Goal: Information Seeking & Learning: Learn about a topic

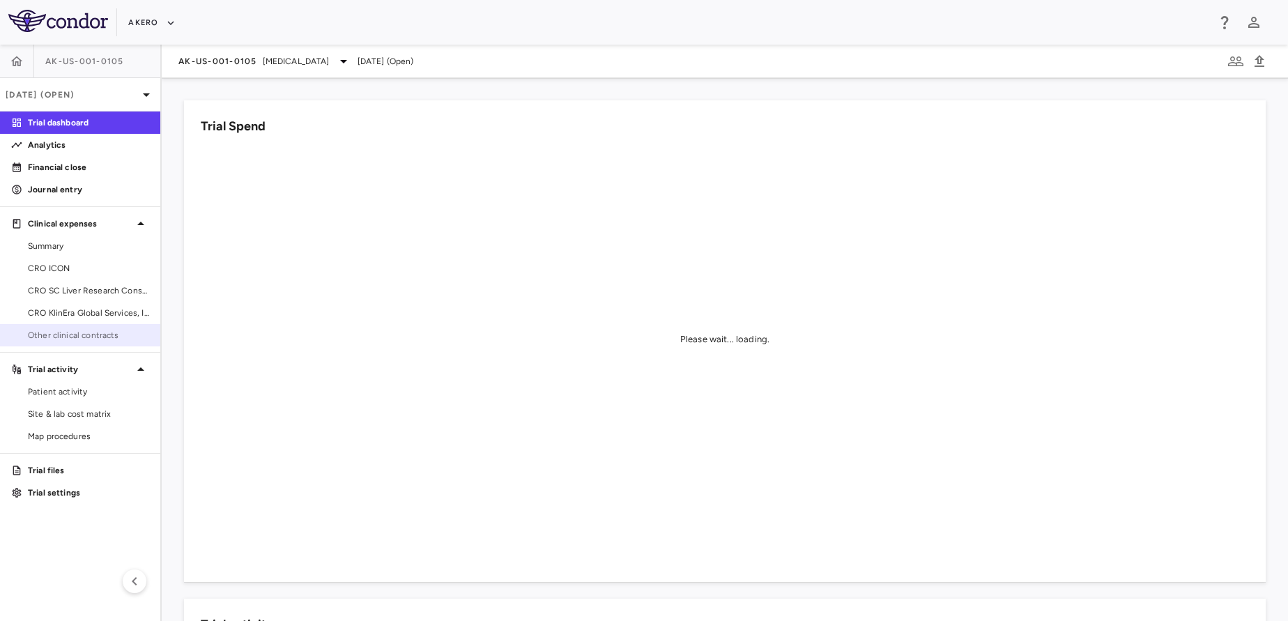
click at [88, 344] on link "Other clinical contracts" at bounding box center [80, 335] width 160 height 21
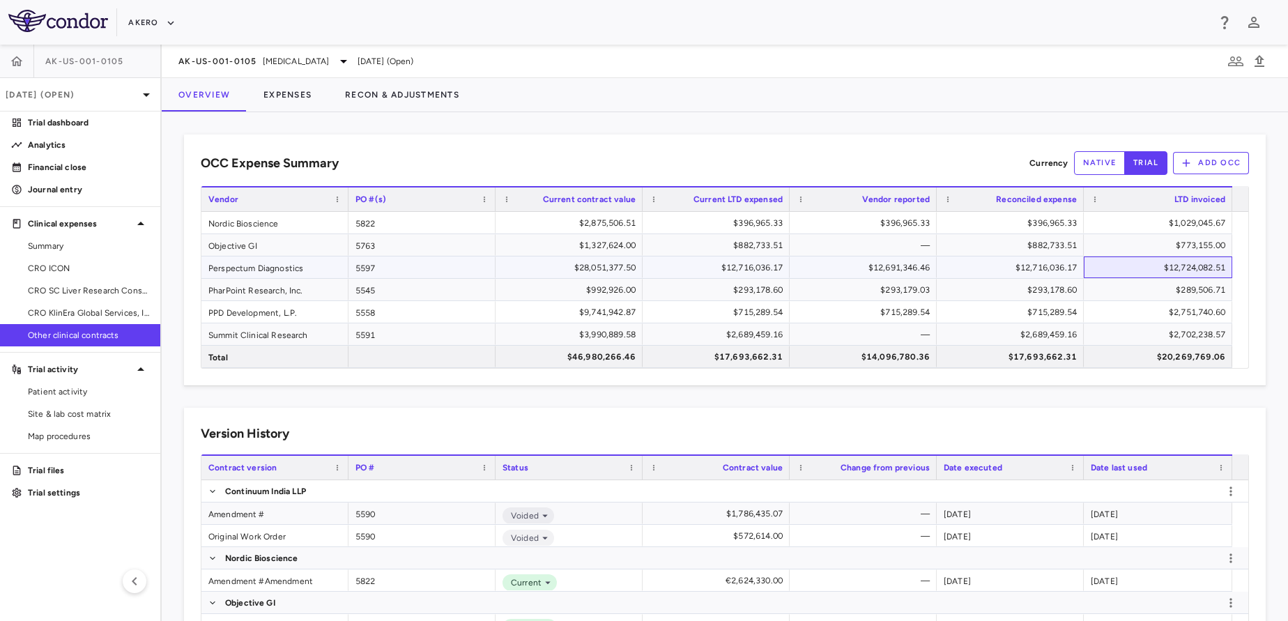
click at [1156, 265] on div "$12,724,082.51" at bounding box center [1160, 267] width 129 height 22
click at [72, 141] on p "Analytics" at bounding box center [88, 145] width 121 height 13
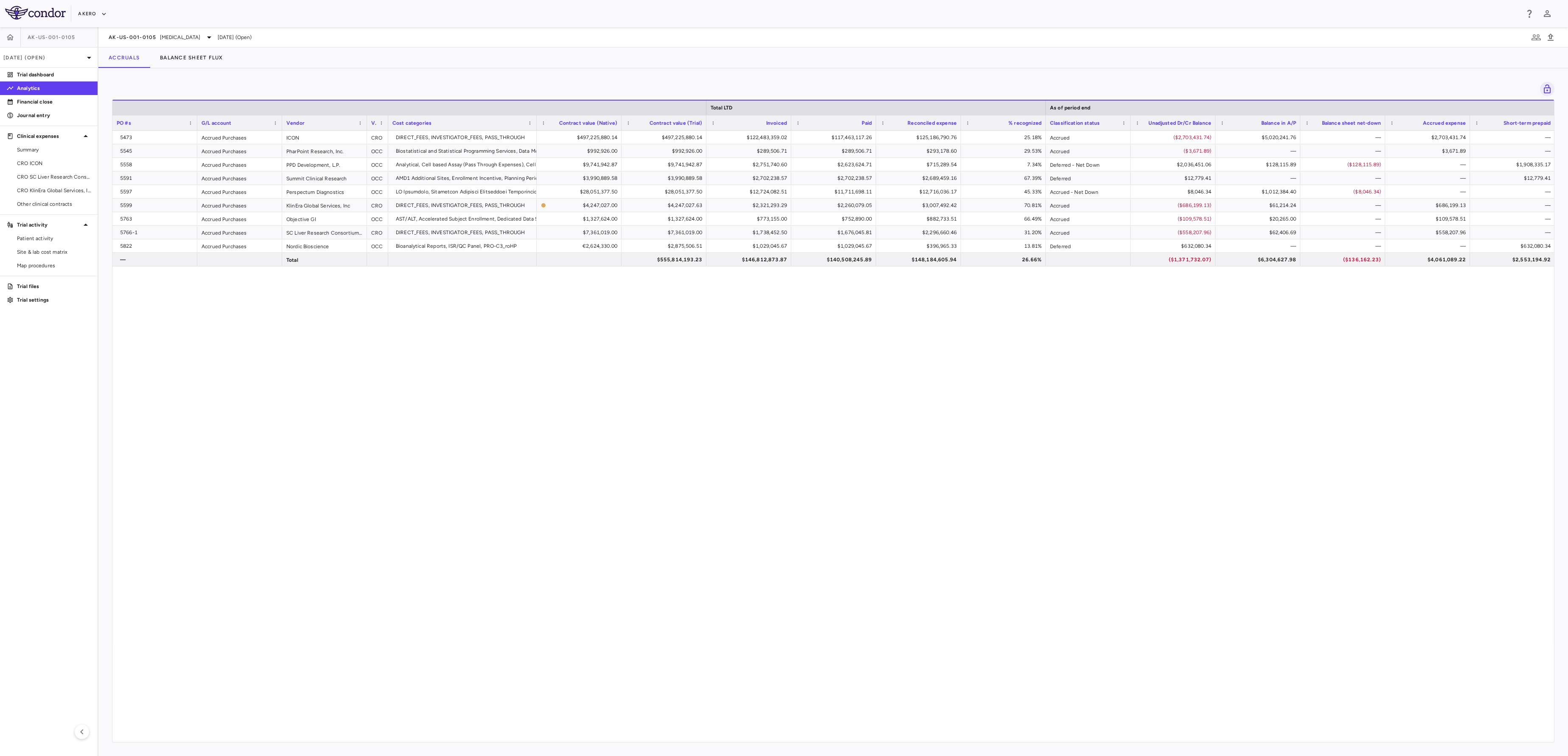
drag, startPoint x: 780, startPoint y: 0, endPoint x: 902, endPoint y: 369, distance: 388.6
click at [783, 369] on div "5473 Accrued Purchases ICON CRO DIRECT_FEES, INVESTIGATOR_FEES, PASS_THROUGH $4…" at bounding box center [833, 432] width 1441 height 601
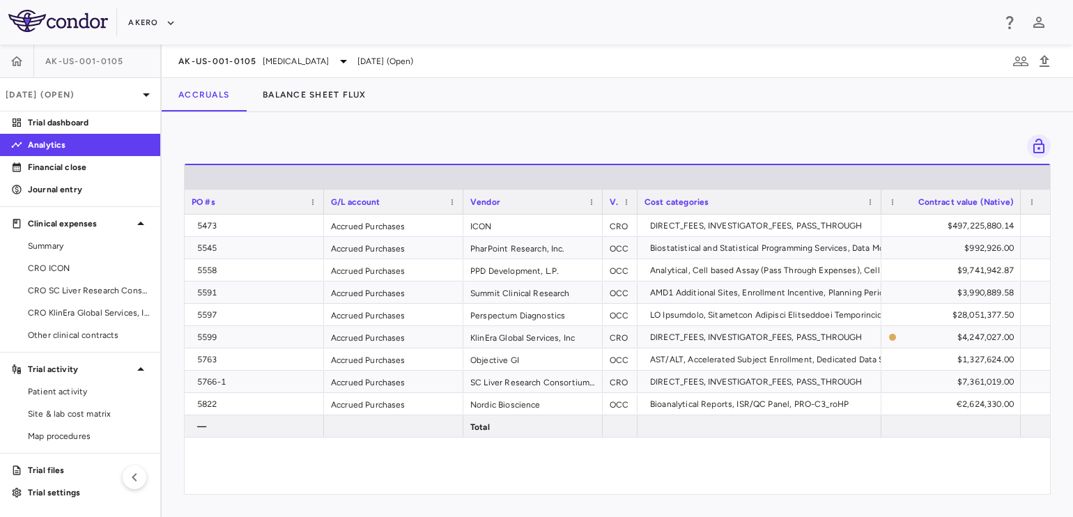
drag, startPoint x: 2510, startPoint y: 7, endPoint x: 604, endPoint y: 448, distance: 1956.6
click at [604, 448] on div "5473 Accrued Purchases ICON CRO DIRECT_FEES, INVESTIGATOR_FEES, PASS_THROUGH $4…" at bounding box center [618, 346] width 866 height 263
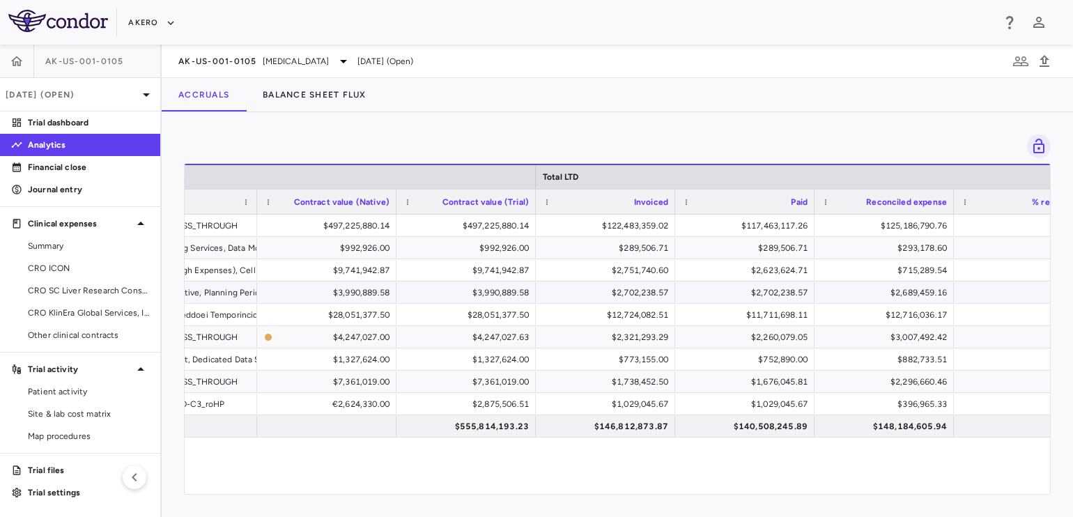
scroll to position [0, 298]
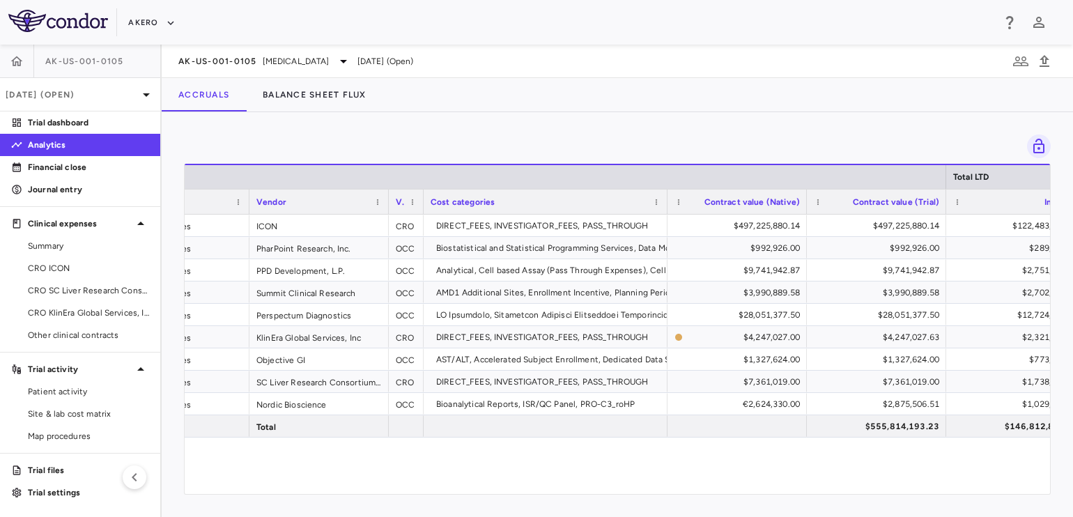
click at [378, 206] on div "Vendor" at bounding box center [318, 202] width 125 height 24
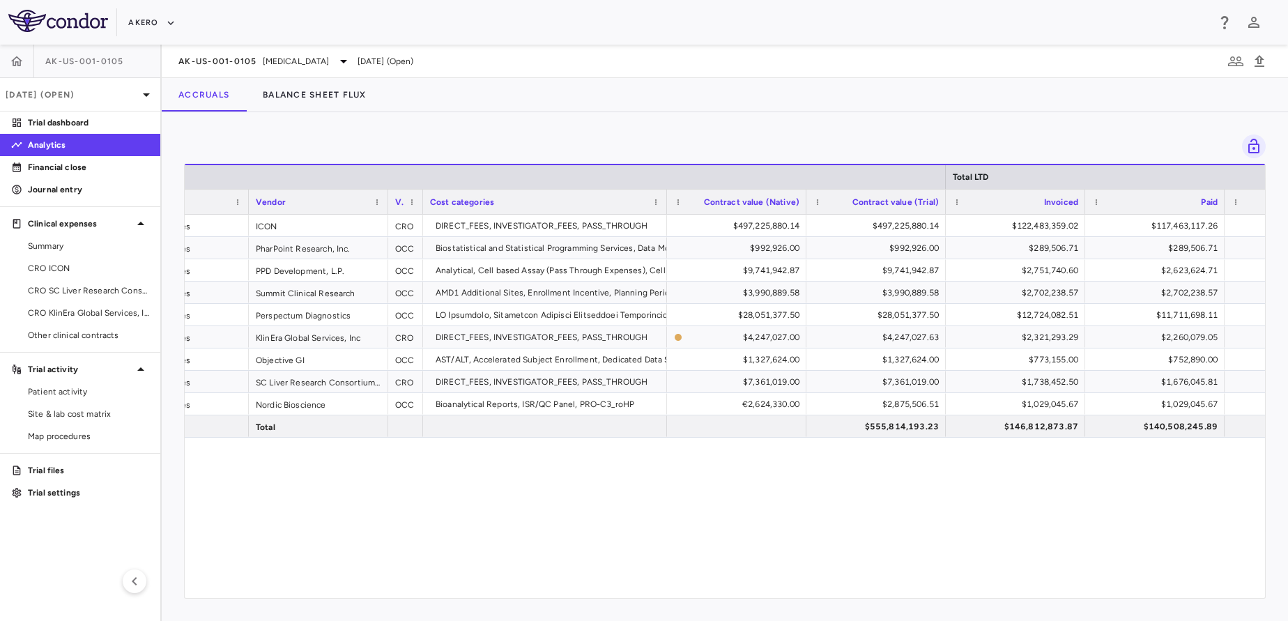
drag, startPoint x: 1035, startPoint y: 5, endPoint x: 765, endPoint y: 500, distance: 563.6
click at [765, 500] on div "5473 Accrued Purchases ICON CRO DIRECT_FEES, INVESTIGATOR_FEES, PASS_THROUGH $4…" at bounding box center [725, 398] width 1080 height 367
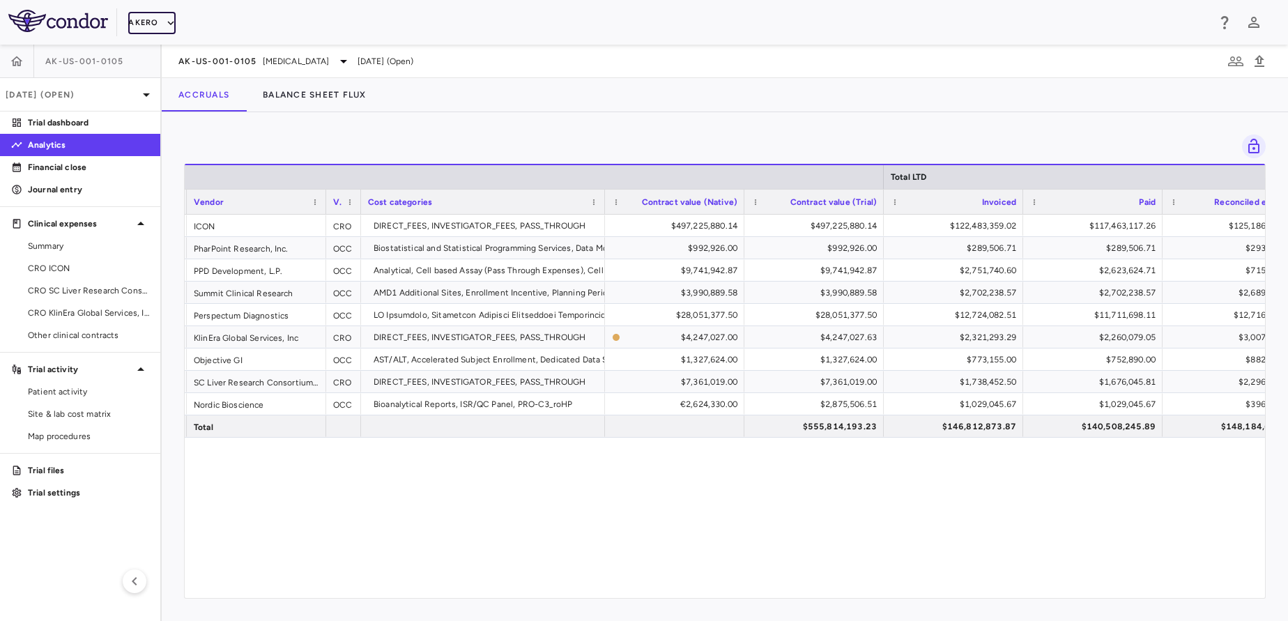
click at [158, 17] on button "Akero" at bounding box center [151, 23] width 47 height 22
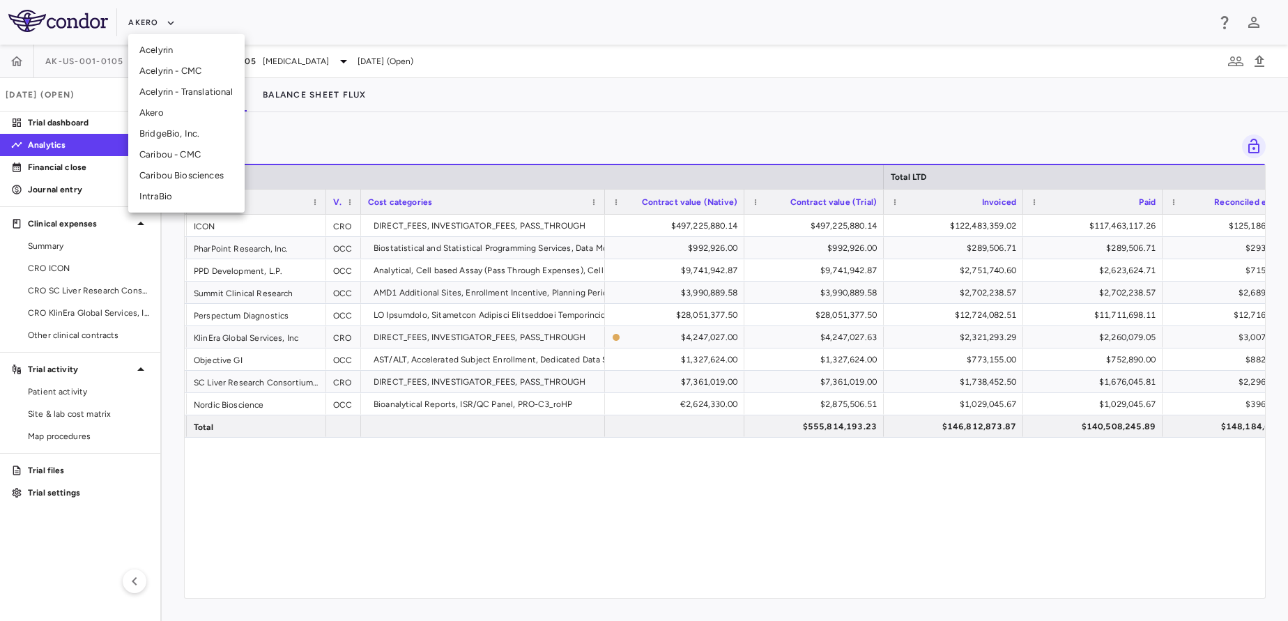
click at [183, 108] on li "Akero" at bounding box center [186, 112] width 116 height 21
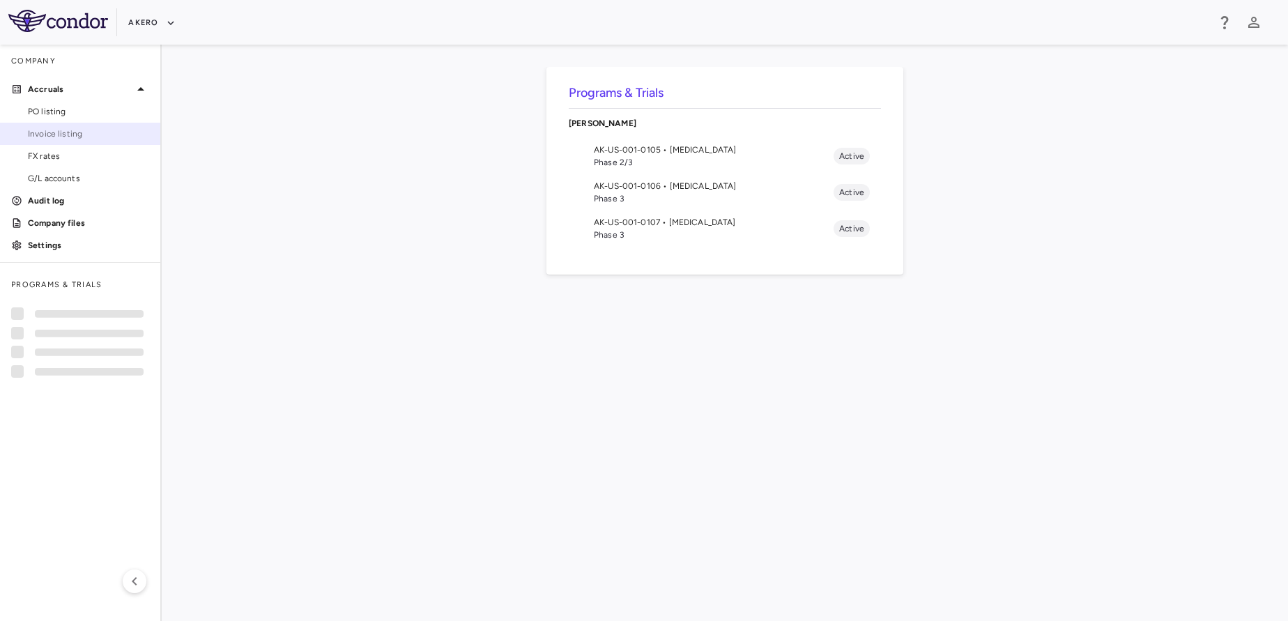
click at [75, 140] on link "Invoice listing" at bounding box center [80, 133] width 160 height 21
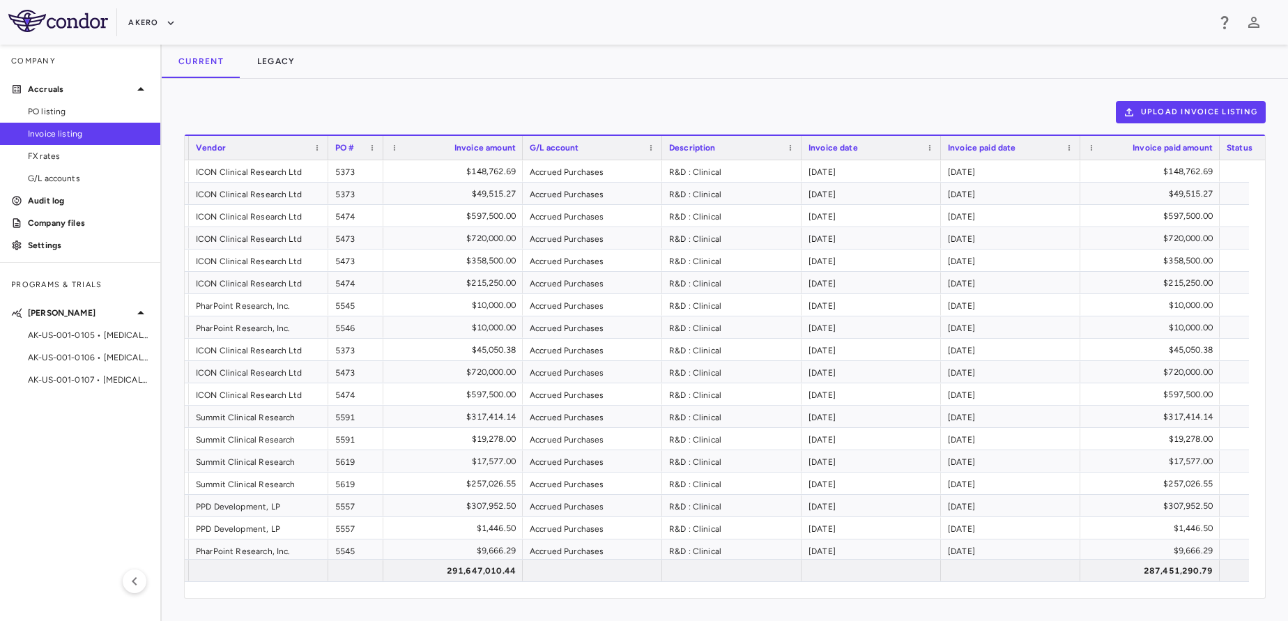
drag, startPoint x: 467, startPoint y: 152, endPoint x: 383, endPoint y: 163, distance: 85.1
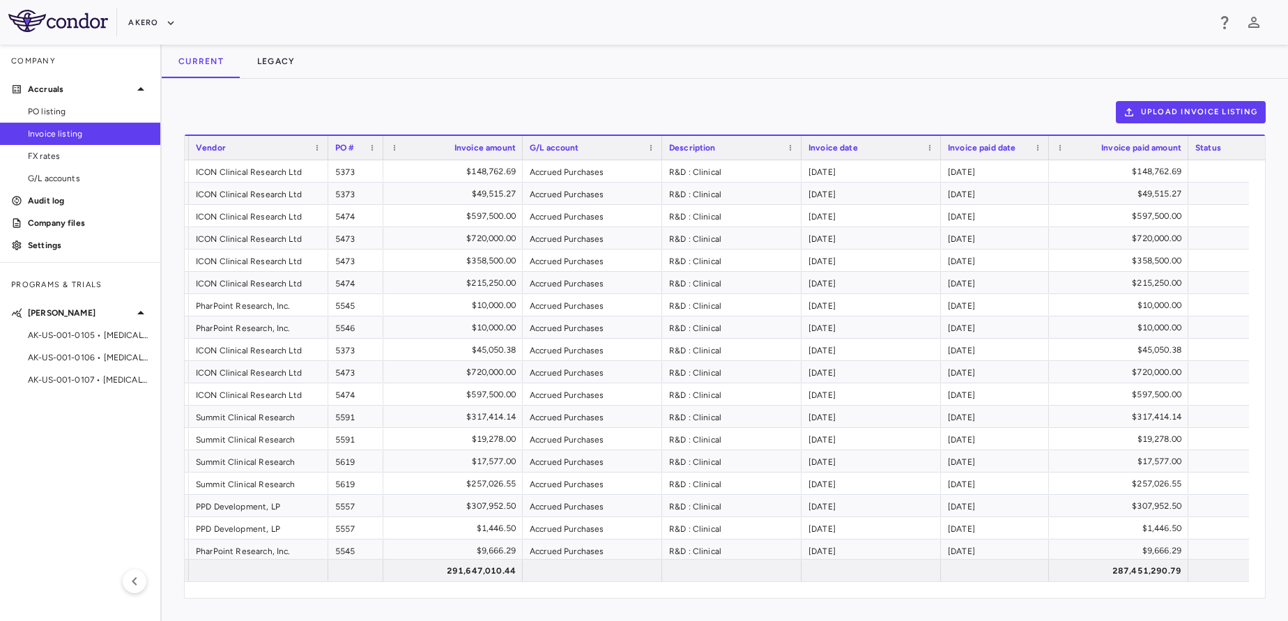
drag, startPoint x: 1078, startPoint y: 147, endPoint x: 1046, endPoint y: 153, distance: 32.0
click at [1046, 153] on div at bounding box center [1048, 148] width 6 height 24
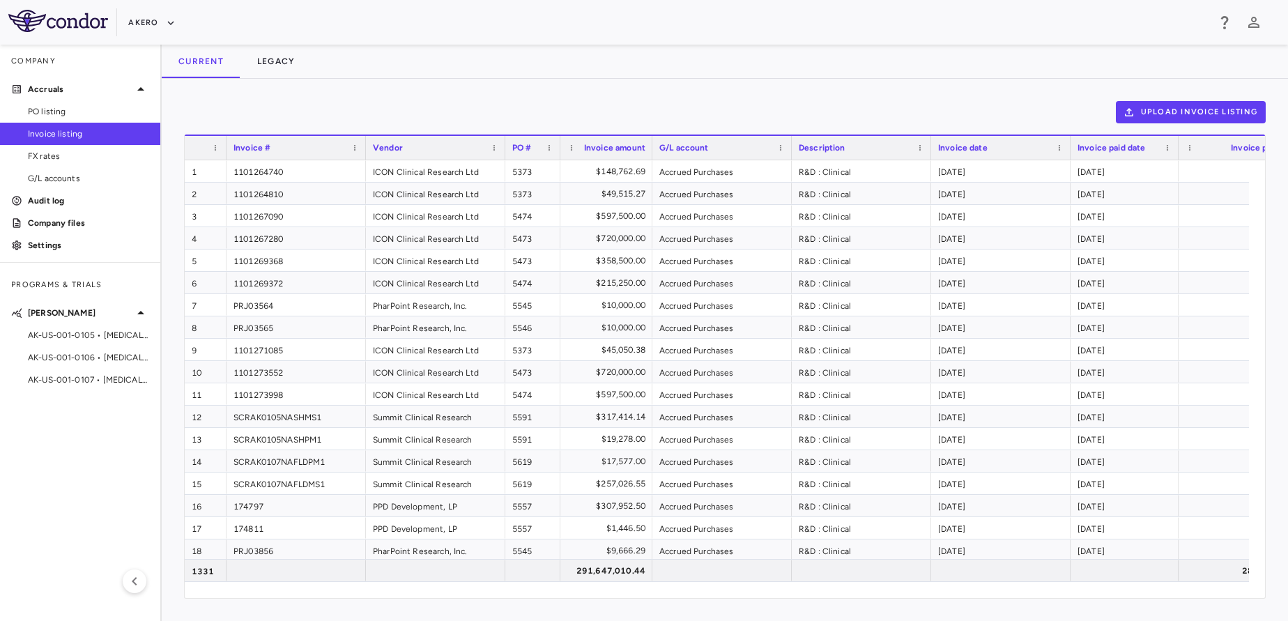
drag, startPoint x: 699, startPoint y: 144, endPoint x: 651, endPoint y: 151, distance: 48.5
click at [651, 151] on div at bounding box center [652, 148] width 6 height 24
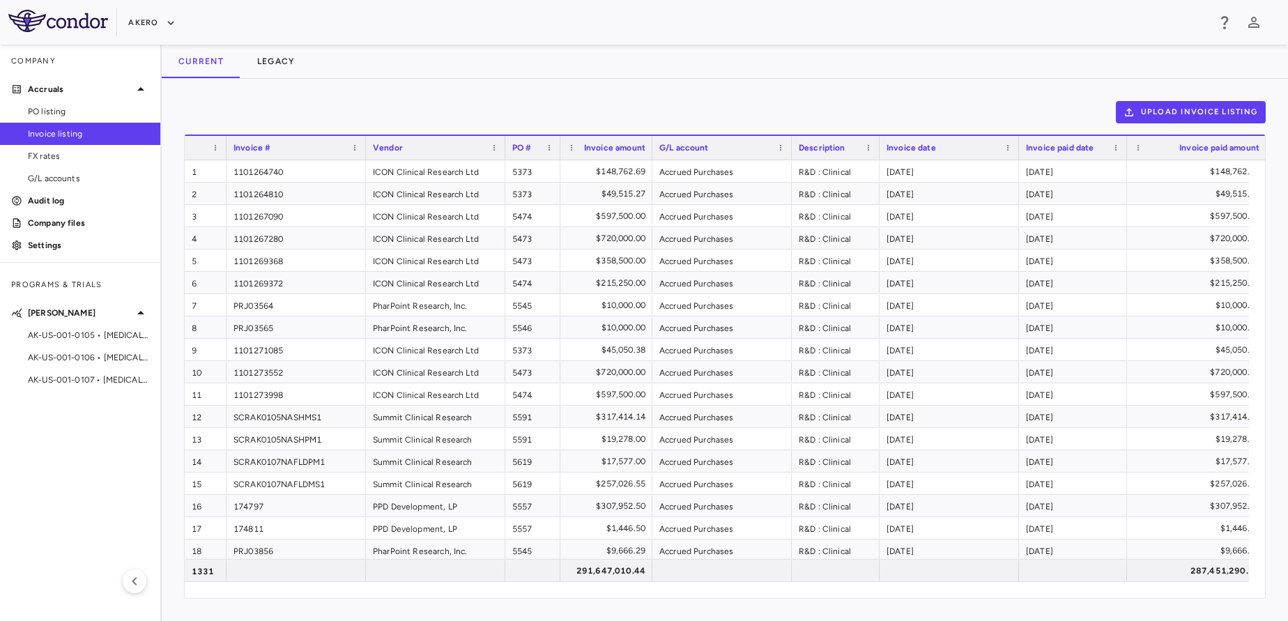
drag, startPoint x: 929, startPoint y: 153, endPoint x: 877, endPoint y: 164, distance: 52.6
click at [877, 164] on div "Invoice # Vendor PO # 1" at bounding box center [725, 366] width 1080 height 463
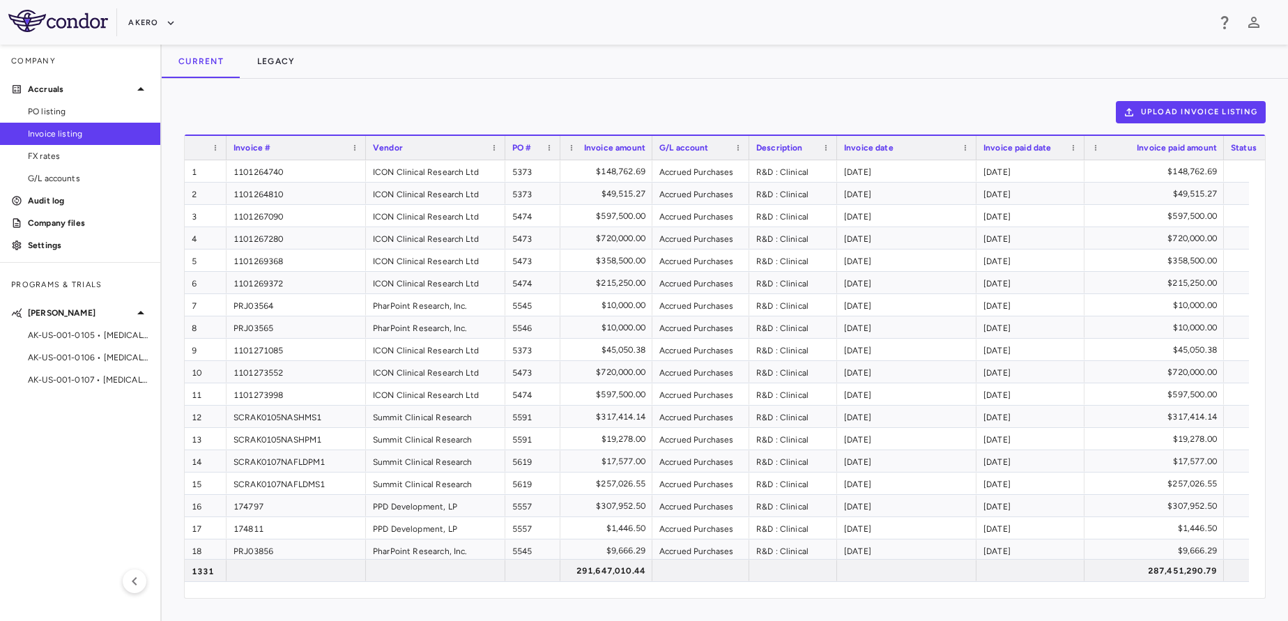
drag, startPoint x: 791, startPoint y: 152, endPoint x: 748, endPoint y: 155, distance: 43.4
click at [748, 155] on div at bounding box center [749, 148] width 6 height 24
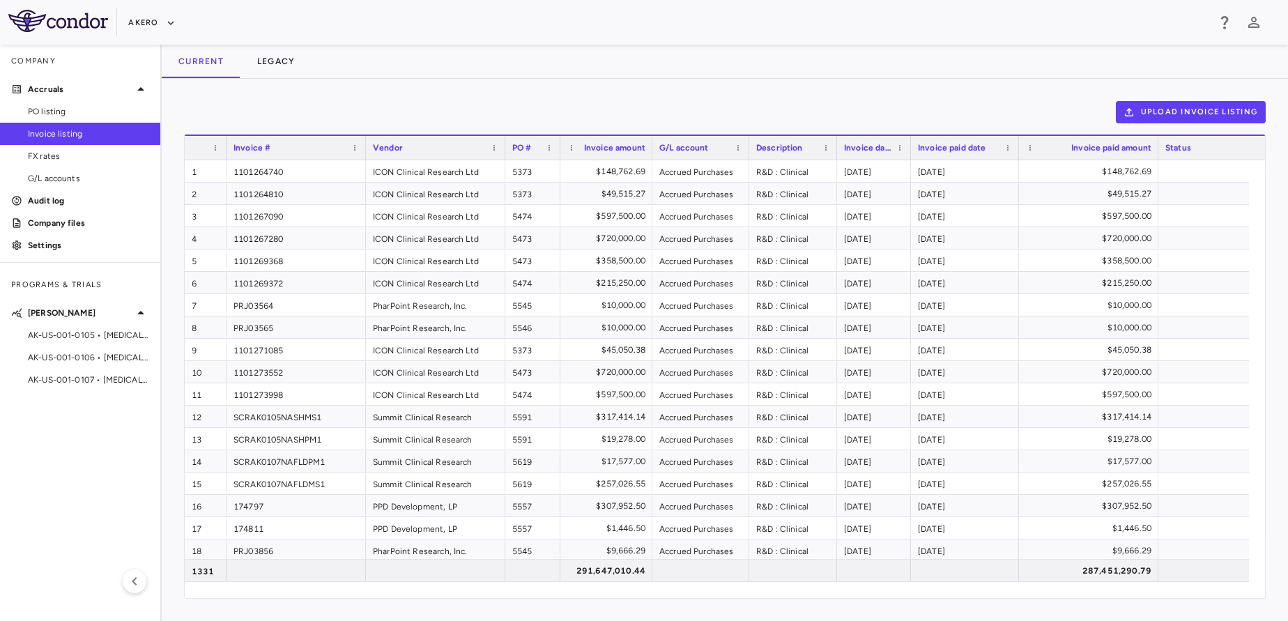
drag, startPoint x: 973, startPoint y: 141, endPoint x: 907, endPoint y: 150, distance: 66.0
click at [907, 150] on div at bounding box center [910, 148] width 6 height 24
drag, startPoint x: 1017, startPoint y: 145, endPoint x: 1004, endPoint y: 150, distance: 14.1
click at [1004, 150] on div at bounding box center [1005, 148] width 6 height 24
click at [498, 151] on span at bounding box center [494, 148] width 8 height 8
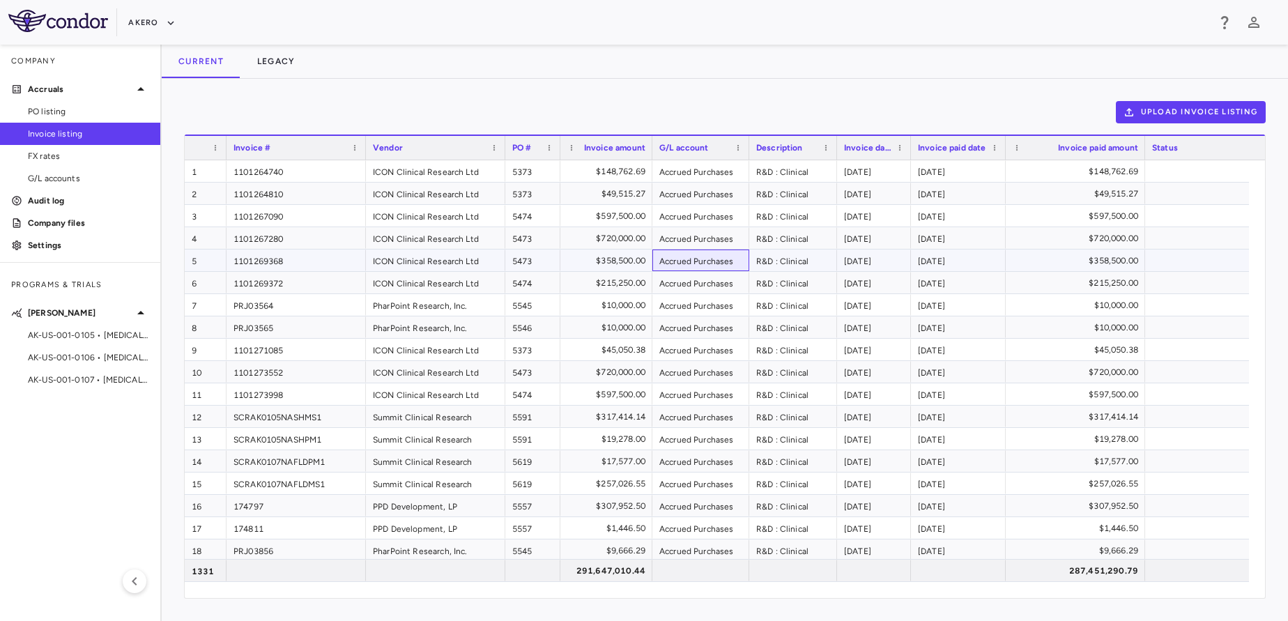
click at [727, 252] on div "Accrued Purchases" at bounding box center [700, 261] width 97 height 22
click at [549, 150] on span at bounding box center [549, 148] width 8 height 8
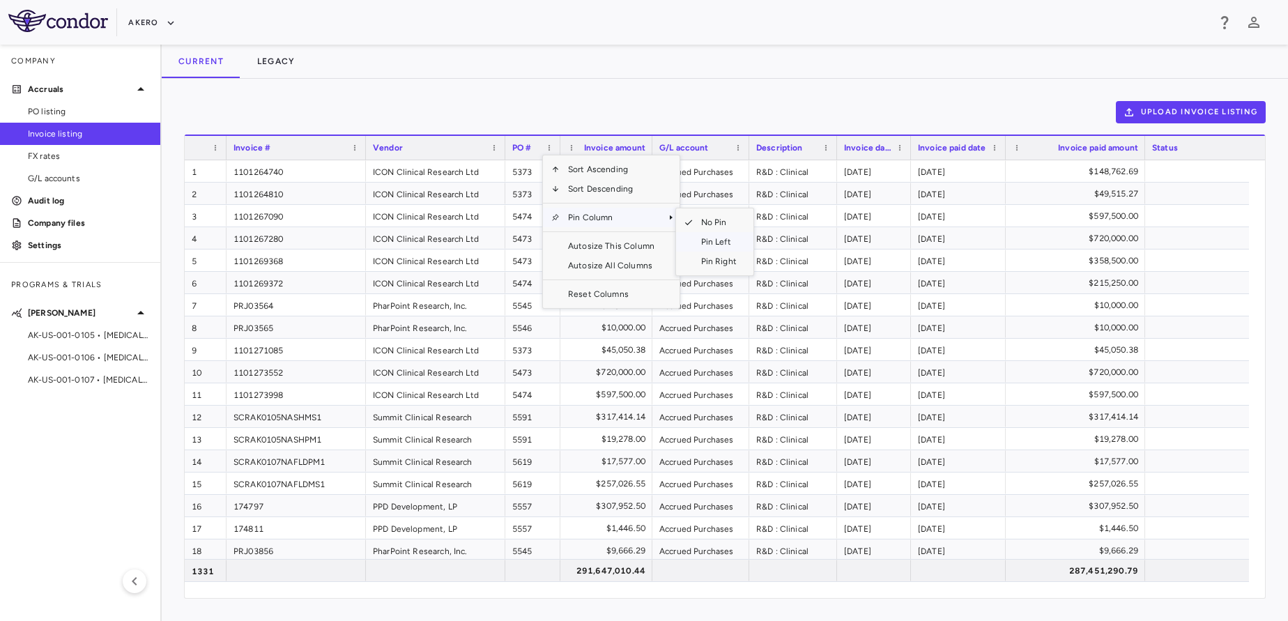
click at [708, 249] on span "Pin Left" at bounding box center [719, 242] width 52 height 20
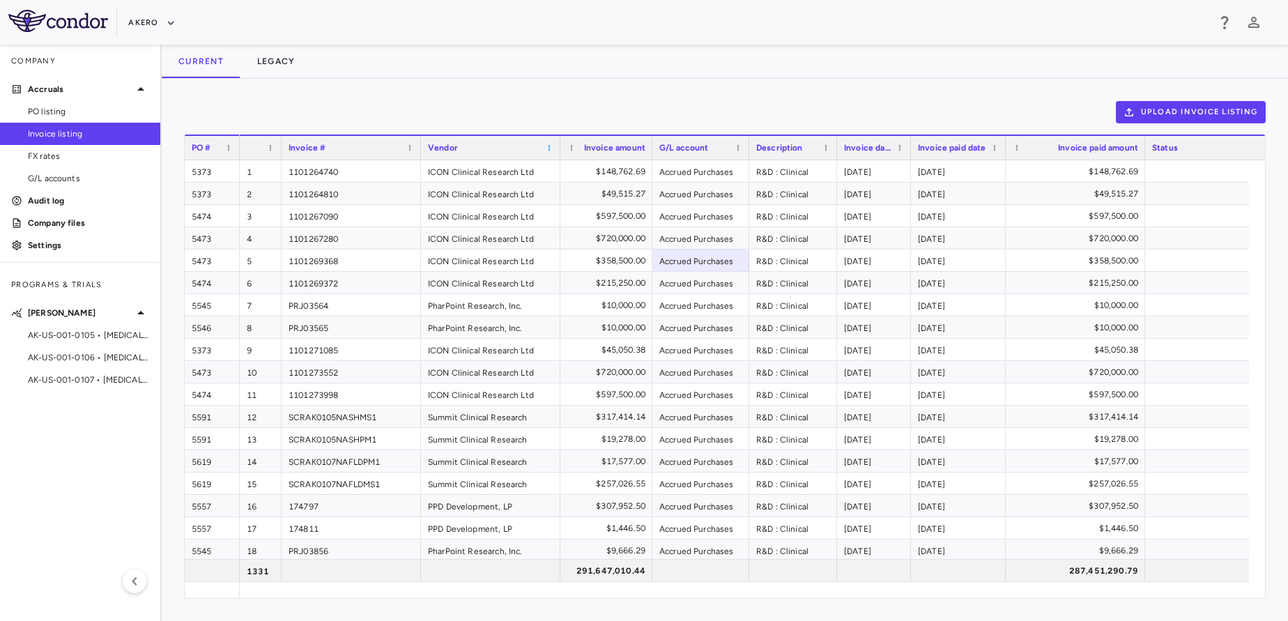
click at [548, 150] on span at bounding box center [549, 148] width 8 height 8
click at [714, 245] on span "Pin Left" at bounding box center [719, 242] width 52 height 20
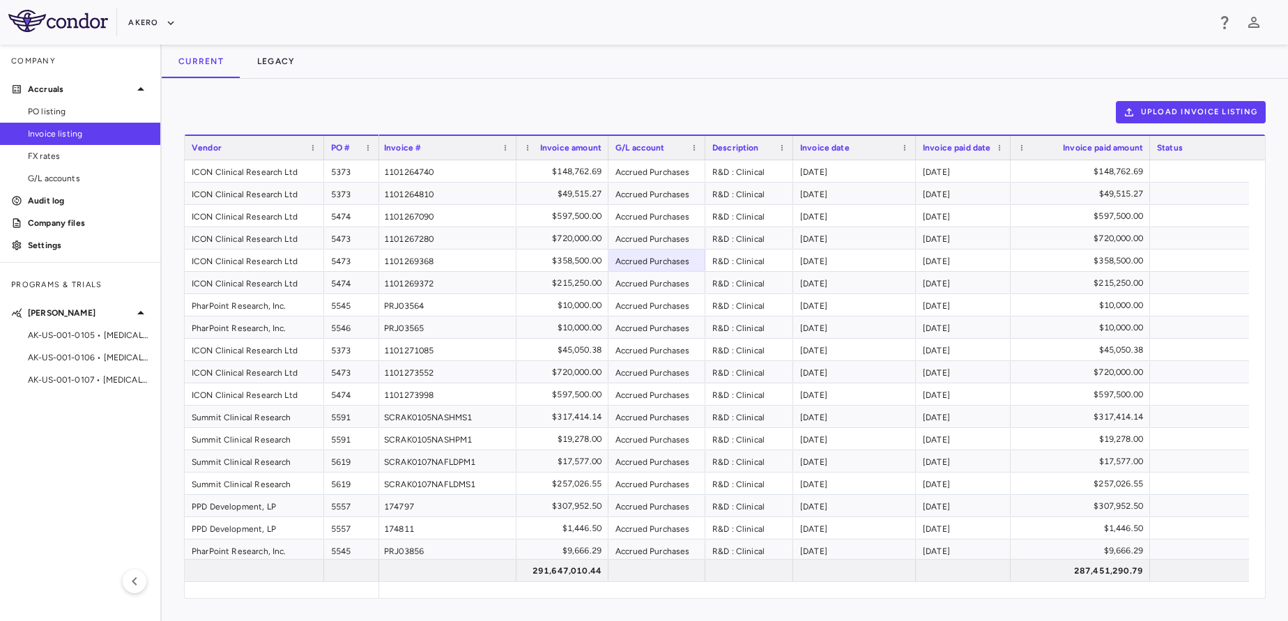
drag, startPoint x: 866, startPoint y: 148, endPoint x: 914, endPoint y: 151, distance: 48.8
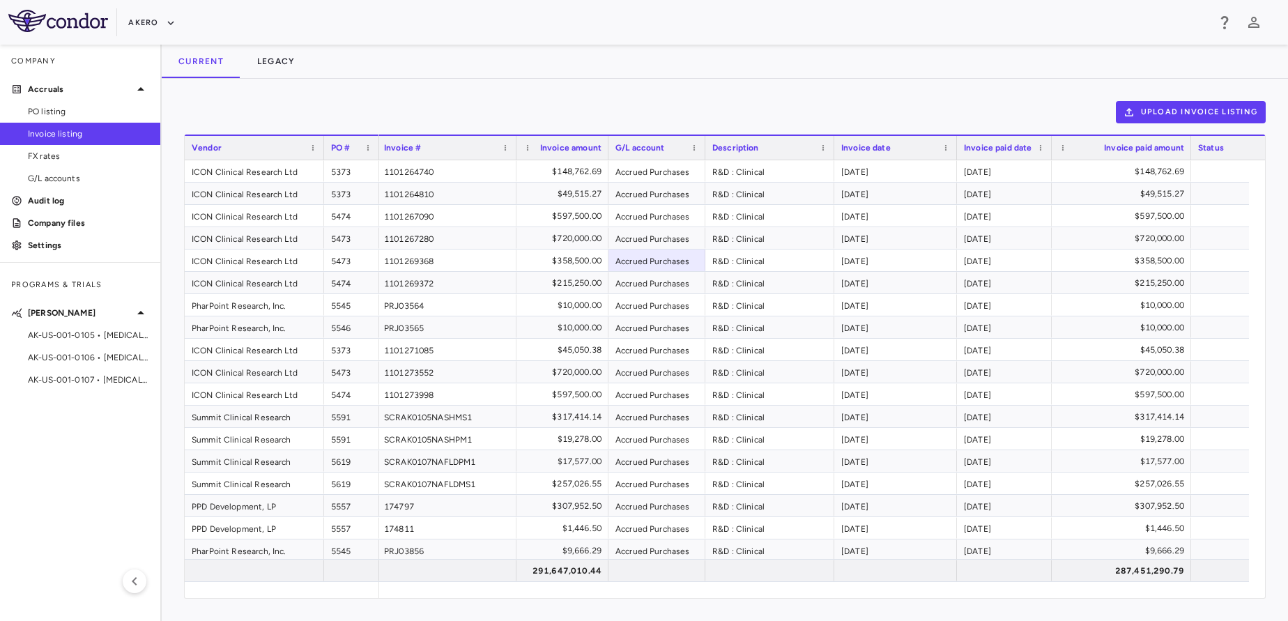
drag, startPoint x: 791, startPoint y: 145, endPoint x: 832, endPoint y: 148, distance: 41.2
click at [832, 148] on div at bounding box center [834, 148] width 6 height 24
click at [707, 145] on div "Description" at bounding box center [769, 147] width 129 height 25
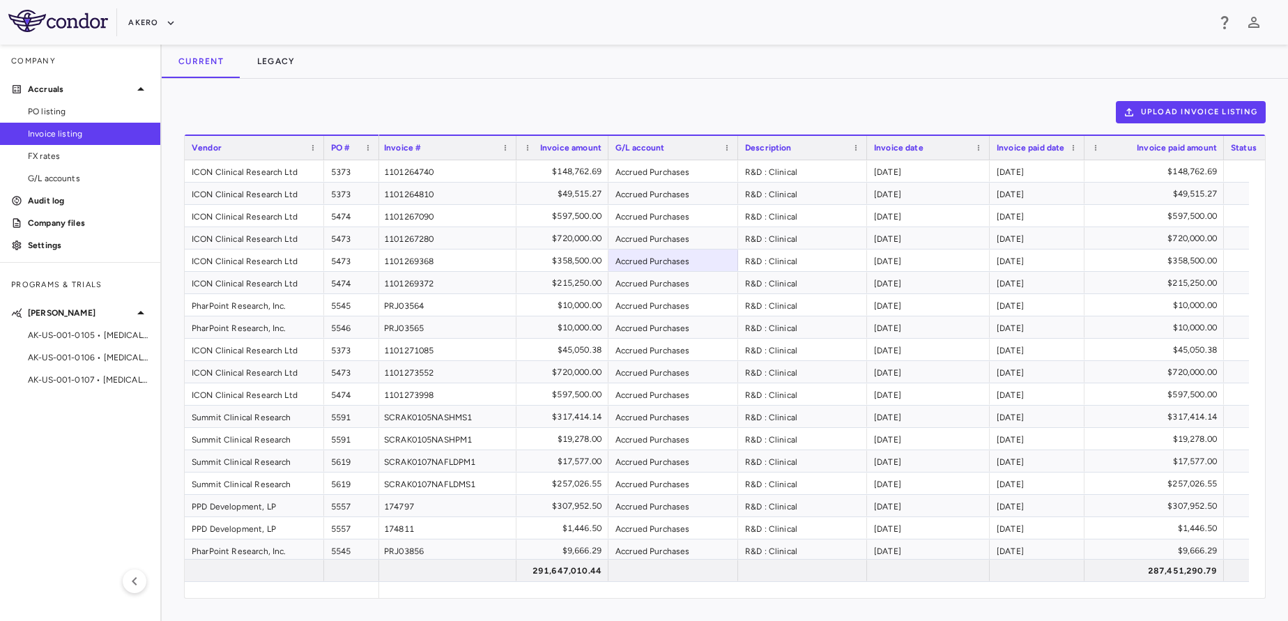
drag, startPoint x: 703, startPoint y: 145, endPoint x: 736, endPoint y: 148, distance: 32.9
click at [736, 148] on div at bounding box center [738, 148] width 6 height 24
